Goal: Find specific page/section: Find specific page/section

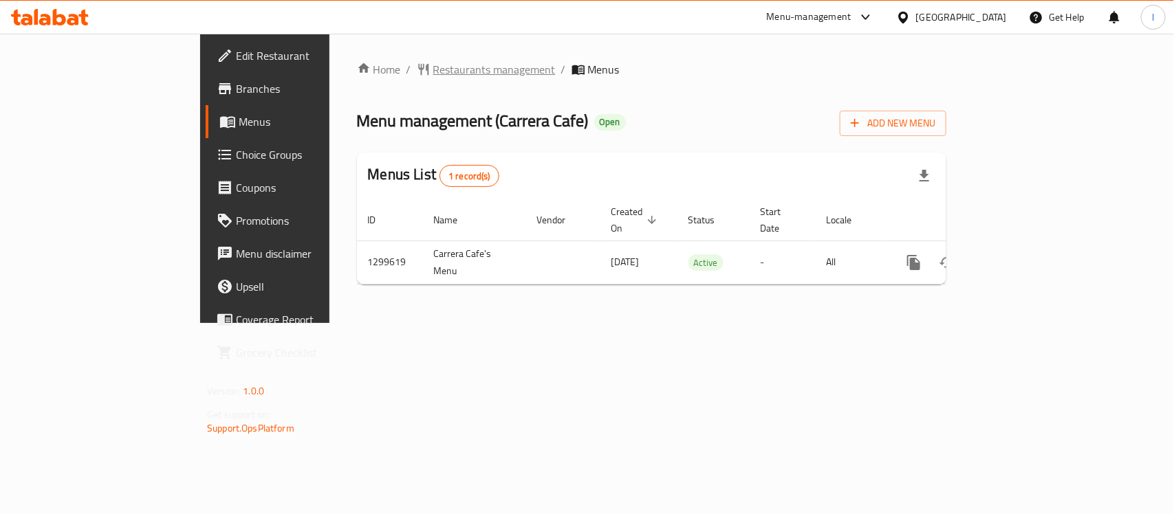
click at [433, 69] on span "Restaurants management" at bounding box center [494, 69] width 122 height 17
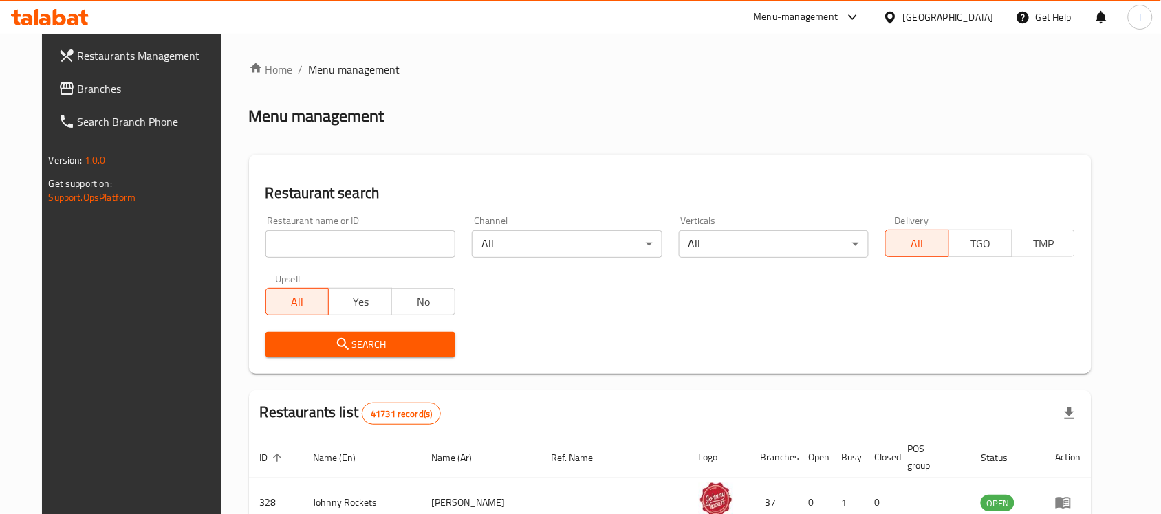
click at [344, 242] on input "search" at bounding box center [360, 244] width 190 height 28
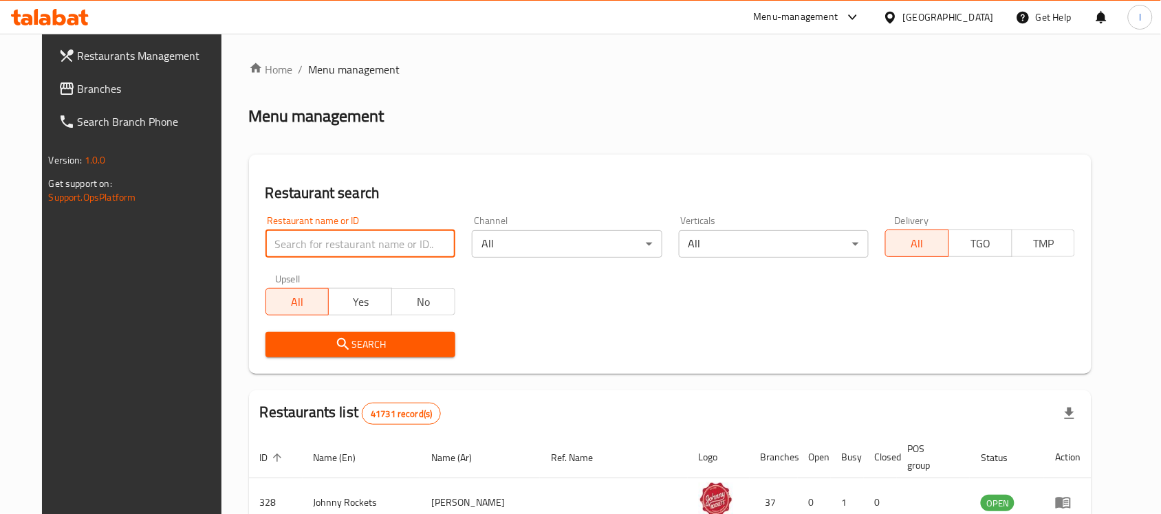
paste input "701435"
type input "701435"
click button "Search" at bounding box center [360, 344] width 190 height 25
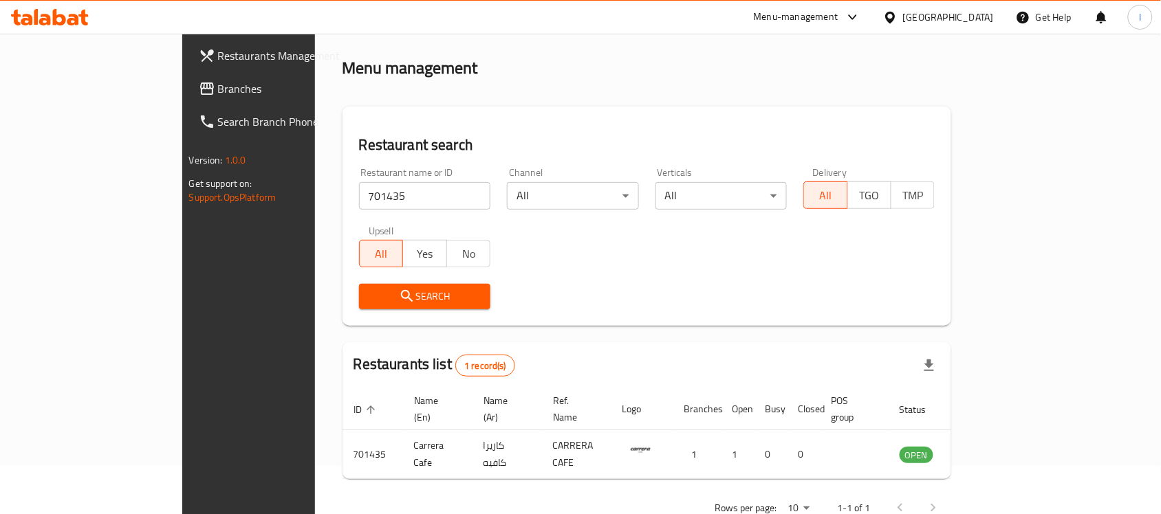
scroll to position [72, 0]
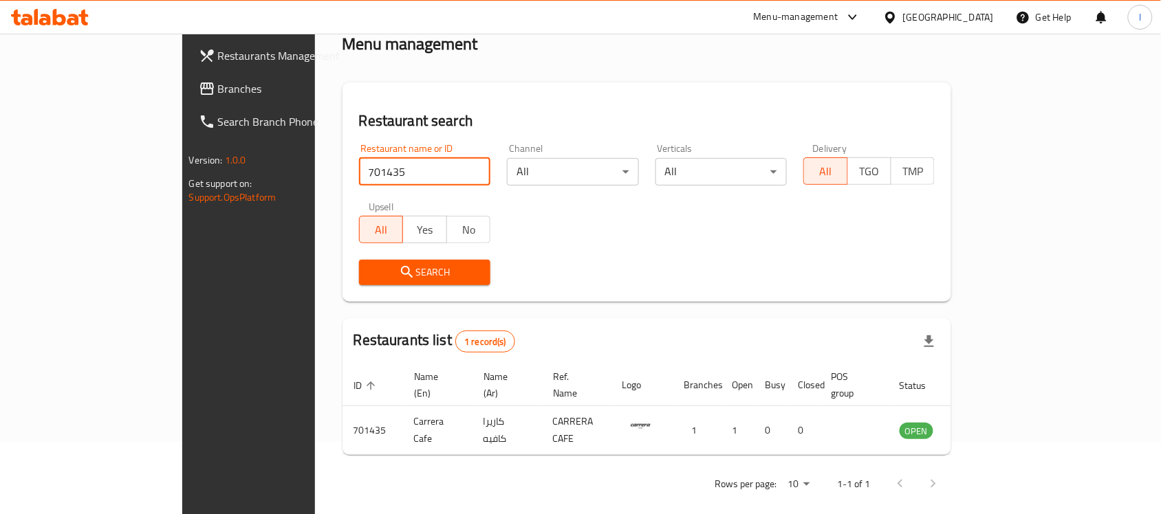
click at [218, 89] on span "Branches" at bounding box center [291, 88] width 147 height 17
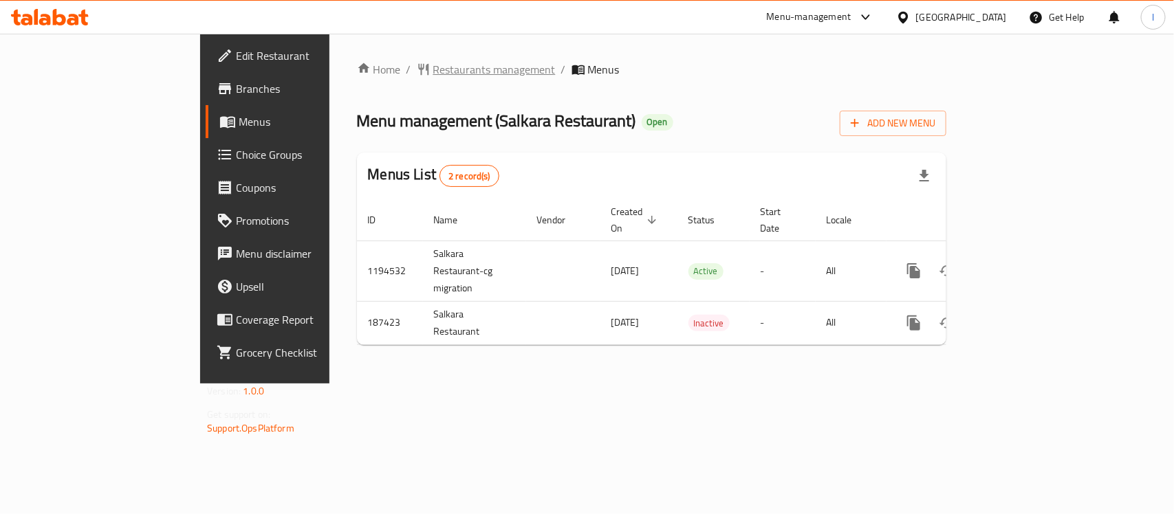
click at [433, 74] on span "Restaurants management" at bounding box center [494, 69] width 122 height 17
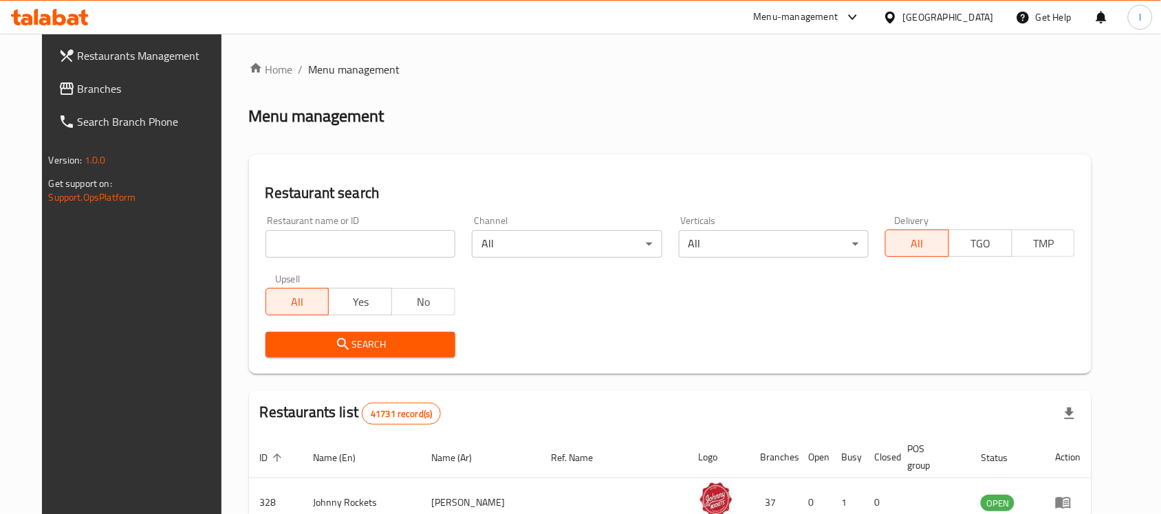
click at [291, 245] on input "search" at bounding box center [360, 244] width 190 height 28
paste input "620136"
type input "620136"
click at [366, 338] on span "Search" at bounding box center [360, 344] width 168 height 17
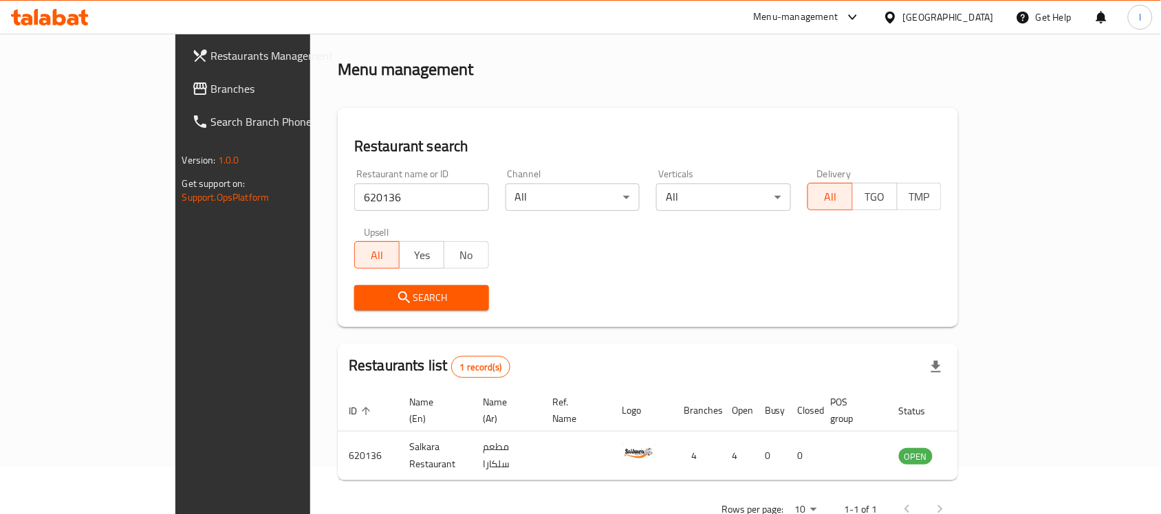
scroll to position [72, 0]
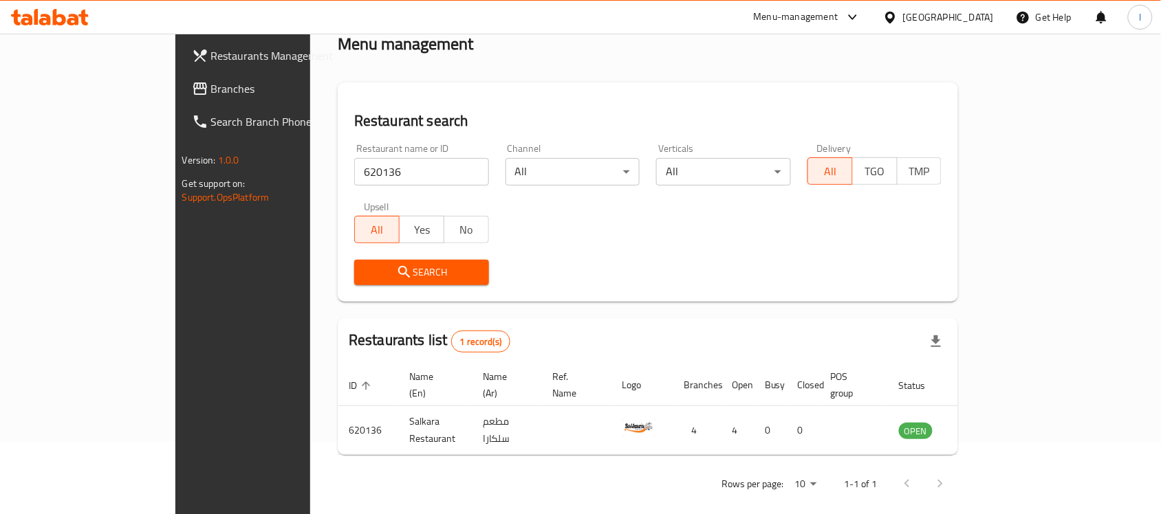
click at [211, 94] on span "Branches" at bounding box center [284, 88] width 147 height 17
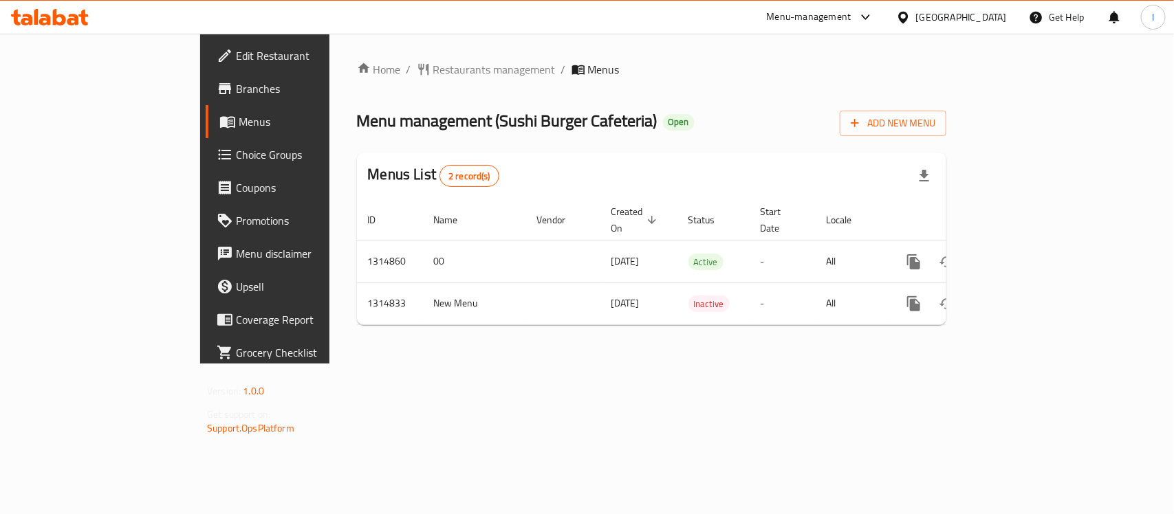
click at [354, 43] on div "Home / Restaurants management / Menus Menu management ( Sushi Burger Cafeteria …" at bounding box center [651, 199] width 644 height 330
click at [433, 70] on span "Restaurants management" at bounding box center [494, 69] width 122 height 17
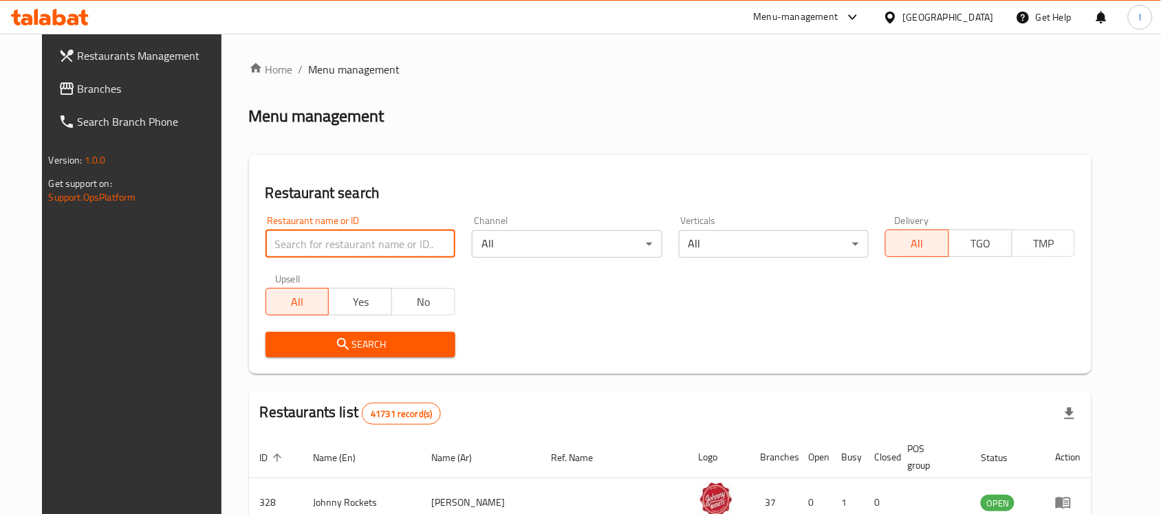
click at [300, 237] on input "search" at bounding box center [360, 244] width 190 height 28
paste input "707063"
type input "707063"
click button "Search" at bounding box center [360, 344] width 190 height 25
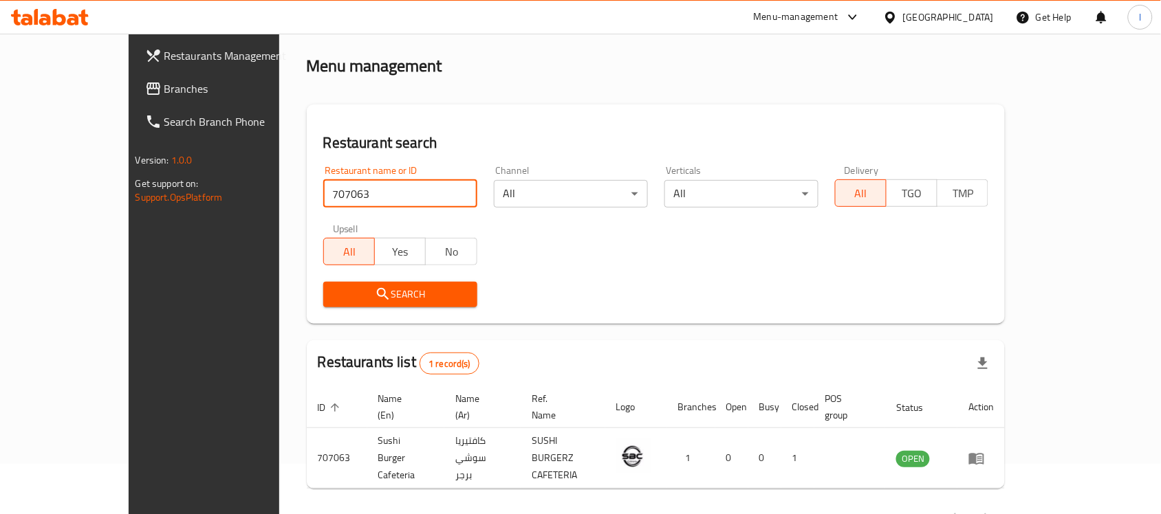
scroll to position [72, 0]
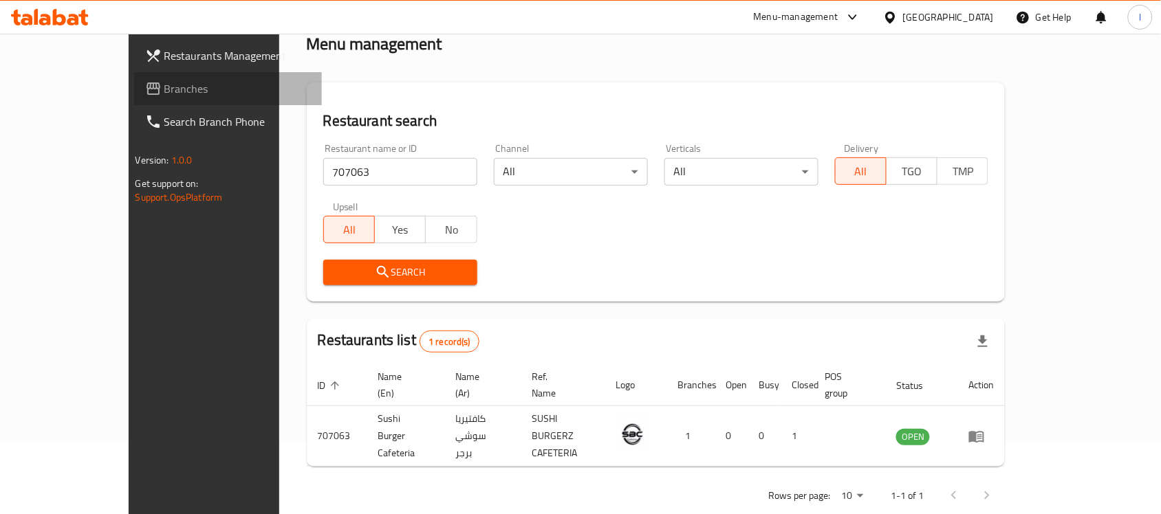
click at [164, 87] on span "Branches" at bounding box center [237, 88] width 147 height 17
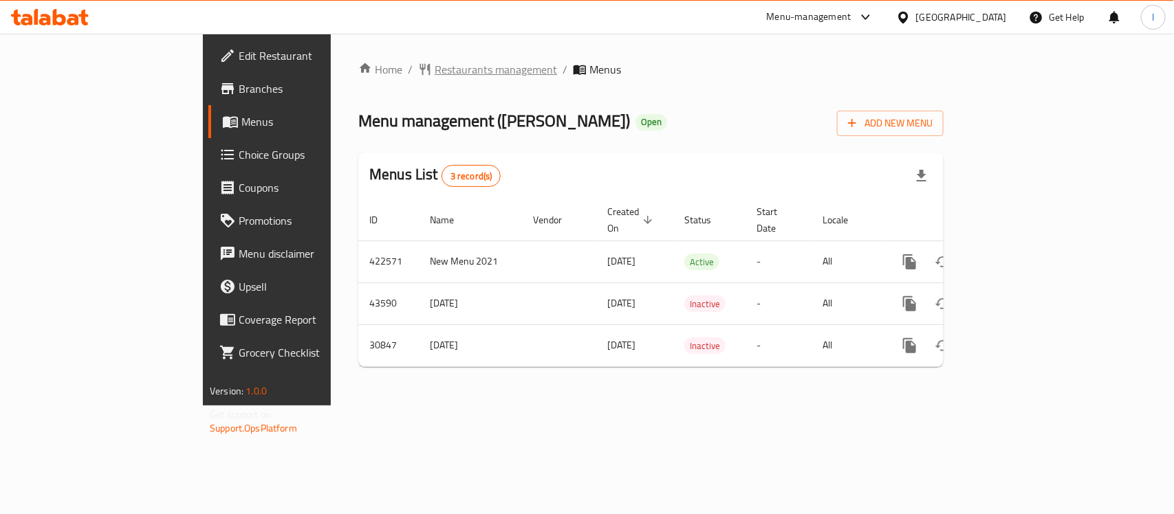
click at [435, 69] on span "Restaurants management" at bounding box center [496, 69] width 122 height 17
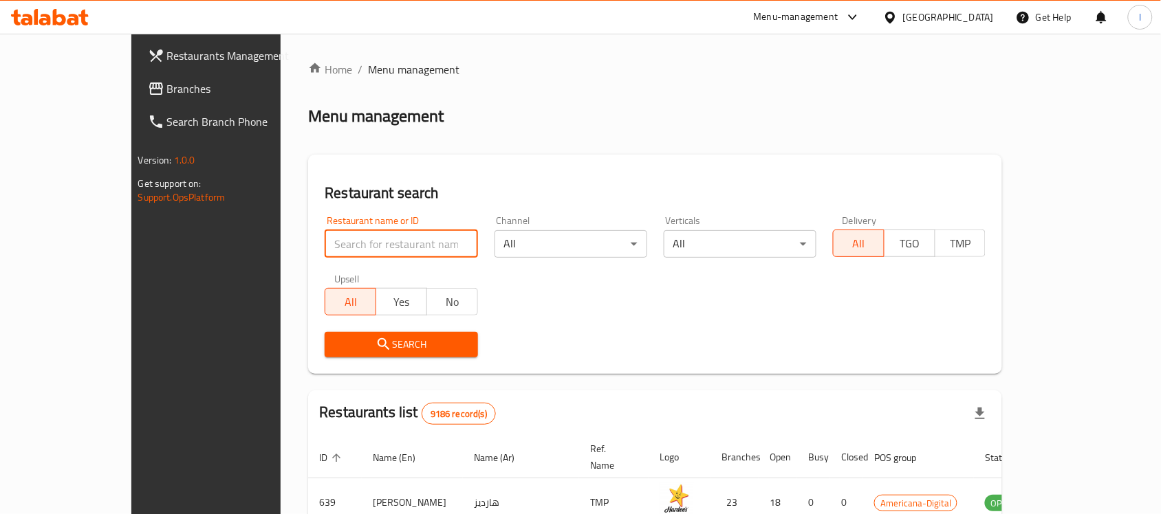
click at [356, 239] on input "search" at bounding box center [401, 244] width 153 height 28
paste input "15786"
type input "15786"
click button "Search" at bounding box center [401, 344] width 153 height 25
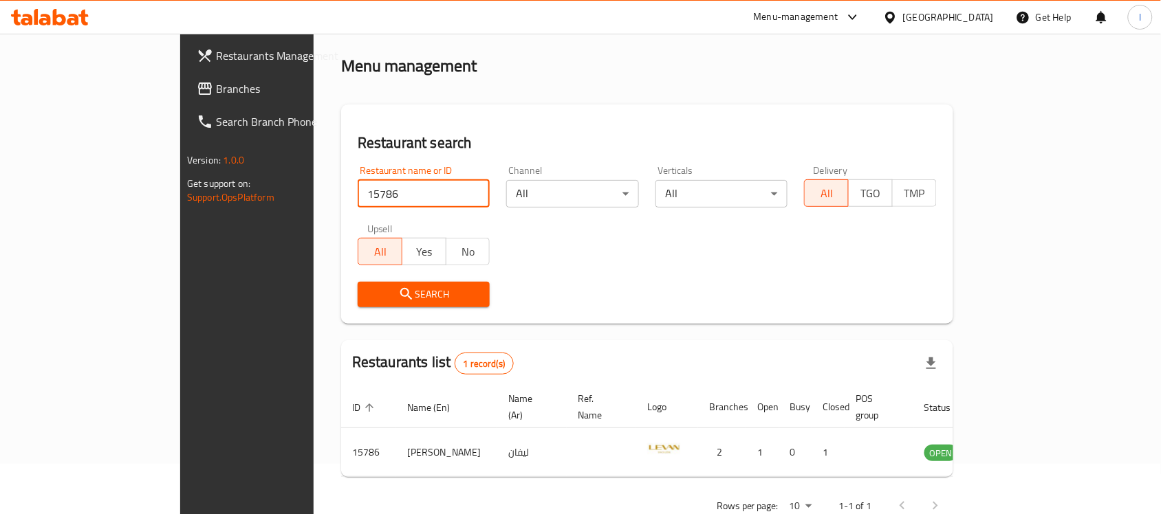
scroll to position [72, 0]
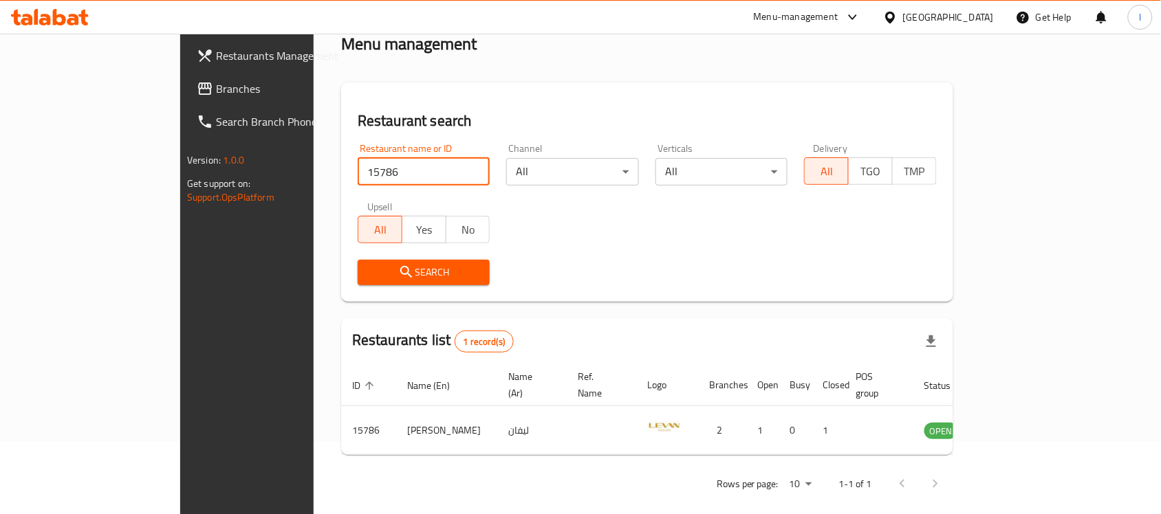
click at [216, 80] on span "Branches" at bounding box center [289, 88] width 147 height 17
